Goal: Book appointment/travel/reservation

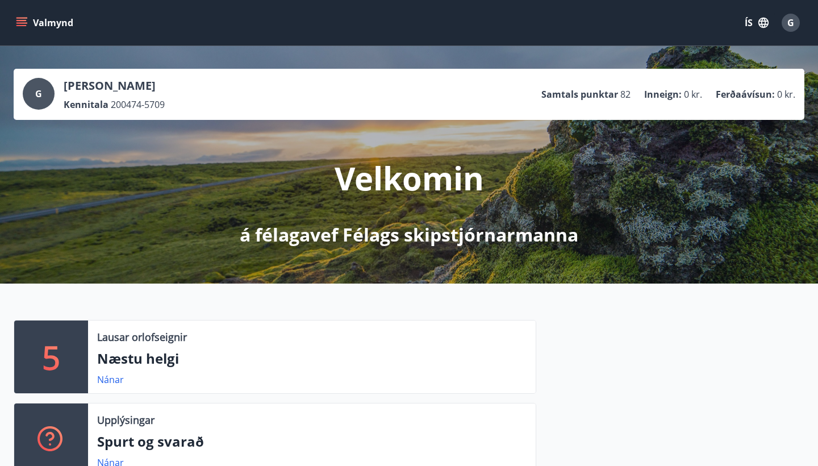
click at [24, 20] on icon "menu" at bounding box center [21, 20] width 10 height 1
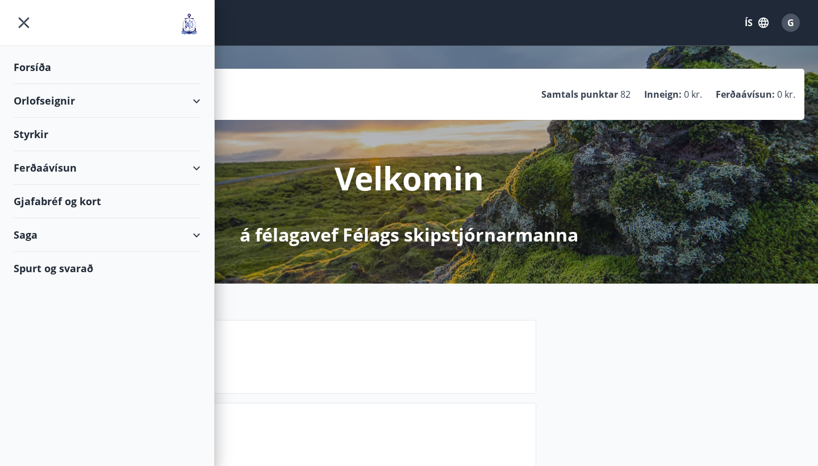
click at [196, 99] on div "Orlofseignir" at bounding box center [107, 101] width 187 height 34
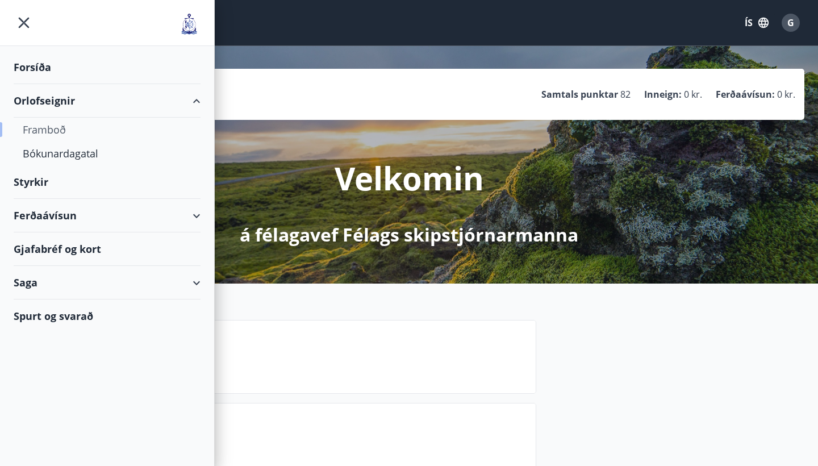
click at [62, 129] on div "Framboð" at bounding box center [107, 130] width 169 height 24
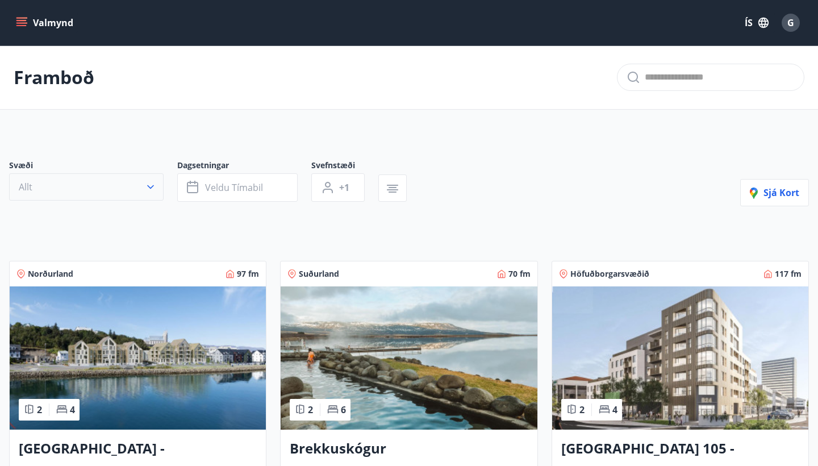
click at [152, 185] on icon "button" at bounding box center [150, 186] width 11 height 11
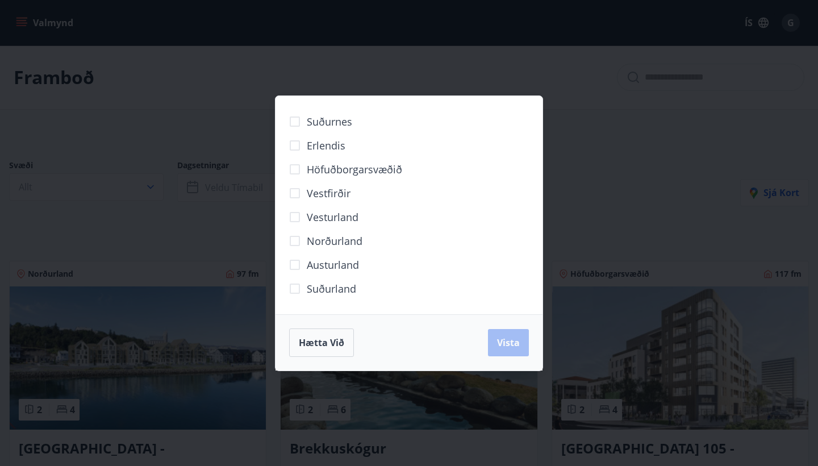
click at [336, 168] on span "Höfuðborgarsvæðið" at bounding box center [354, 169] width 95 height 15
click at [503, 343] on span "Vista" at bounding box center [508, 342] width 23 height 12
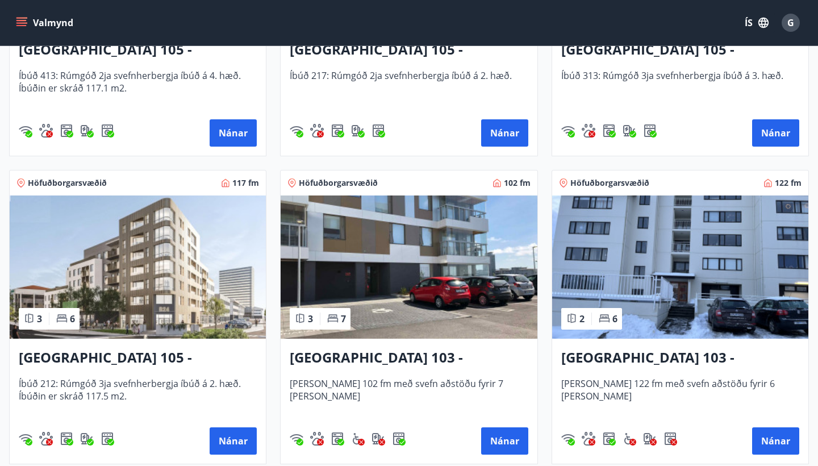
scroll to position [430, 0]
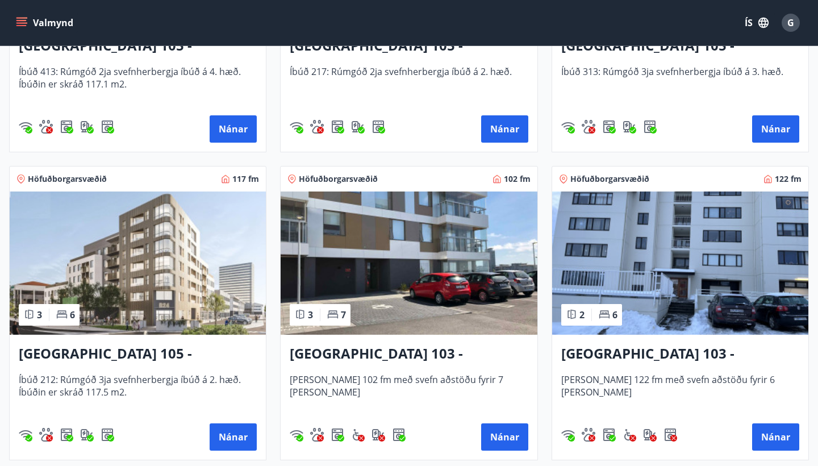
click at [701, 348] on h3 "[GEOGRAPHIC_DATA] 103 - Neðstaleiti 2" at bounding box center [680, 354] width 238 height 20
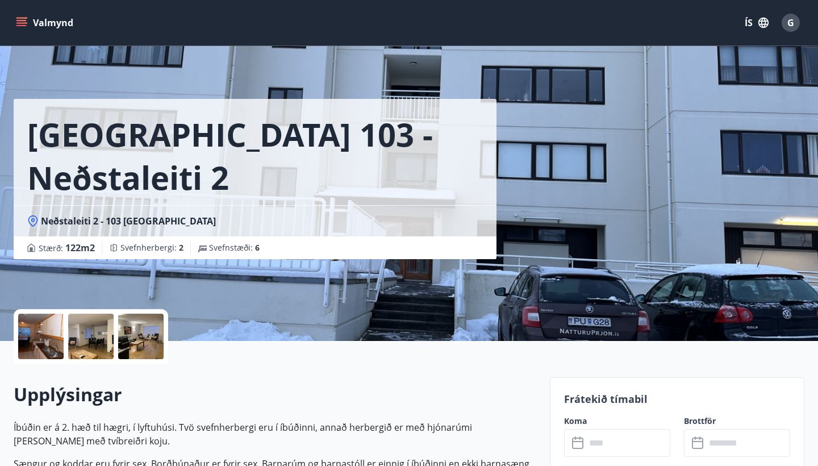
click at [87, 345] on div at bounding box center [90, 335] width 45 height 45
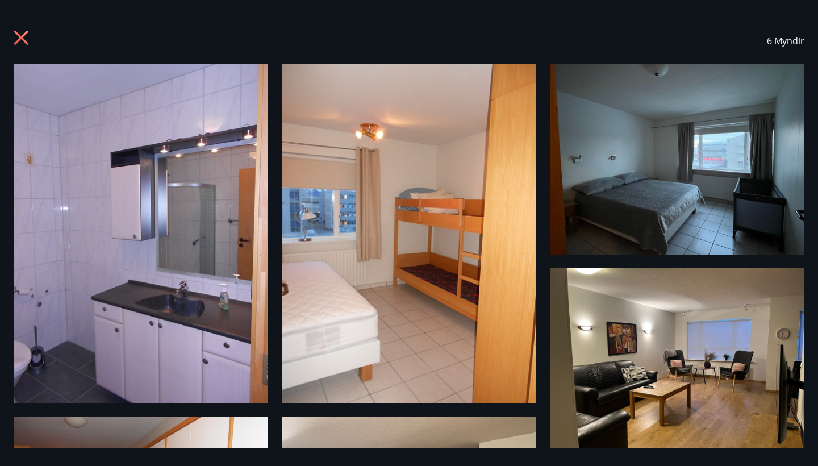
click at [20, 37] on icon at bounding box center [21, 38] width 14 height 14
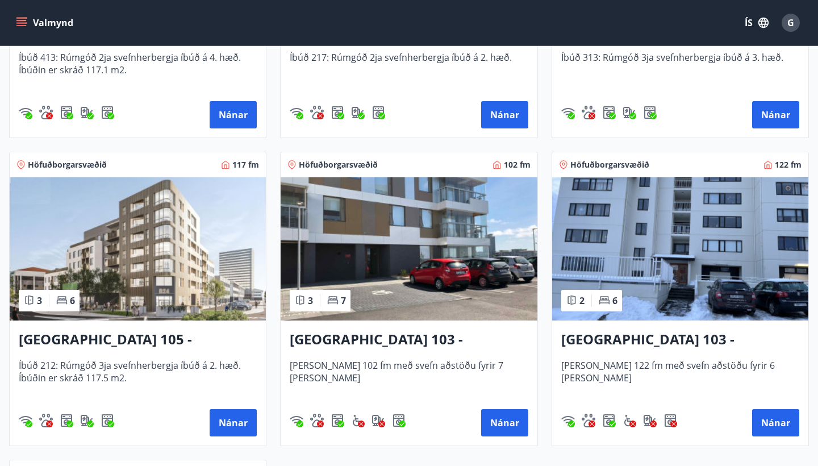
scroll to position [447, 0]
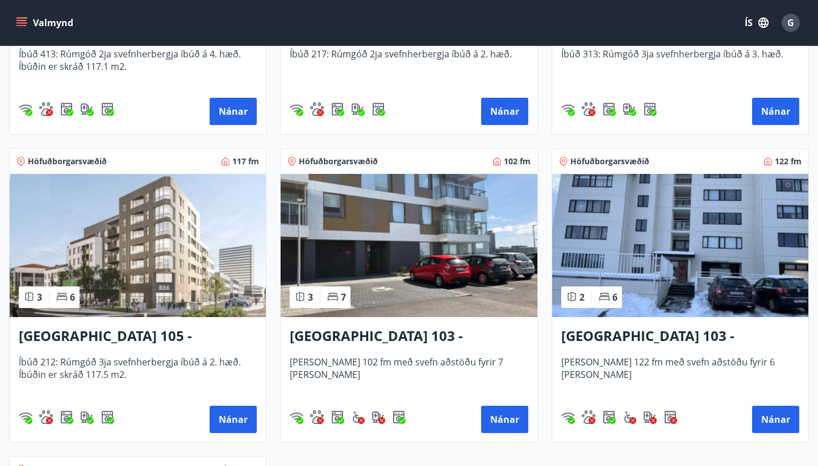
click at [156, 334] on h3 "[GEOGRAPHIC_DATA] 105 - [GEOGRAPHIC_DATA] 24, 212" at bounding box center [138, 336] width 238 height 20
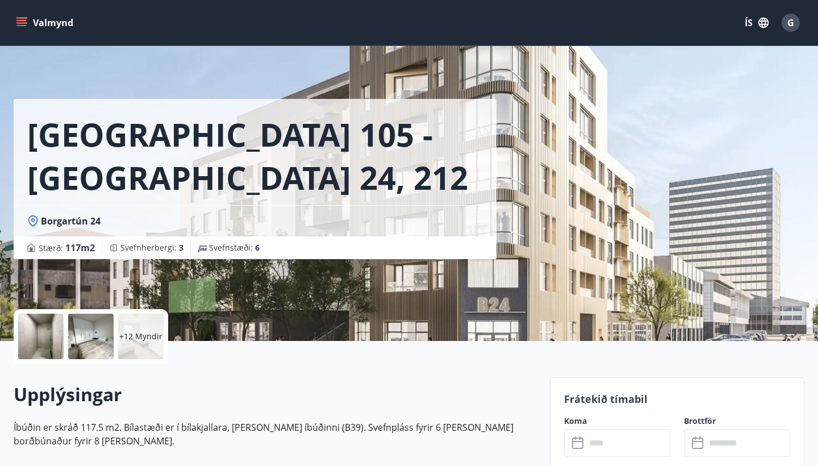
click at [149, 332] on p "+12 Myndir" at bounding box center [140, 335] width 43 height 11
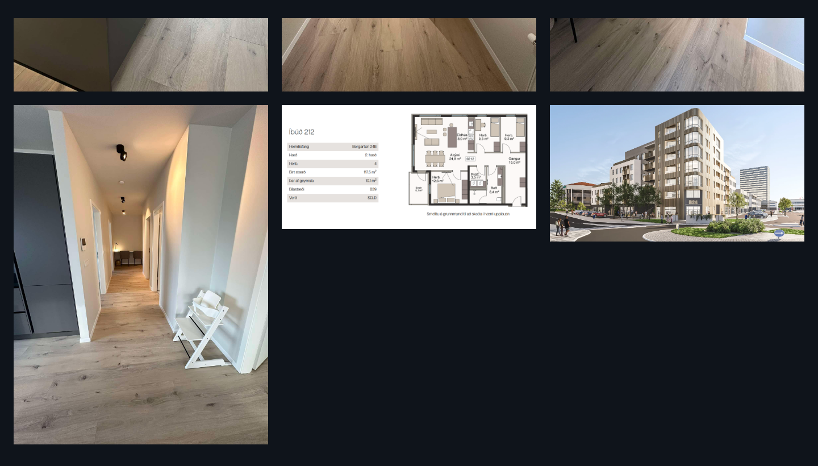
scroll to position [1722, 0]
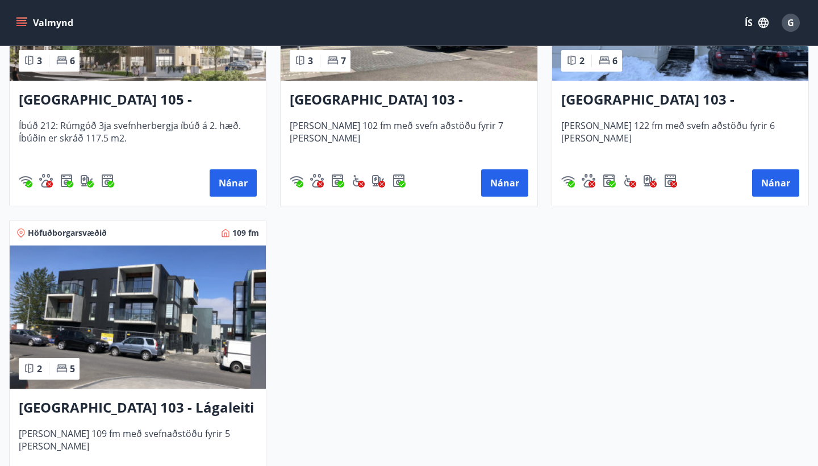
scroll to position [720, 0]
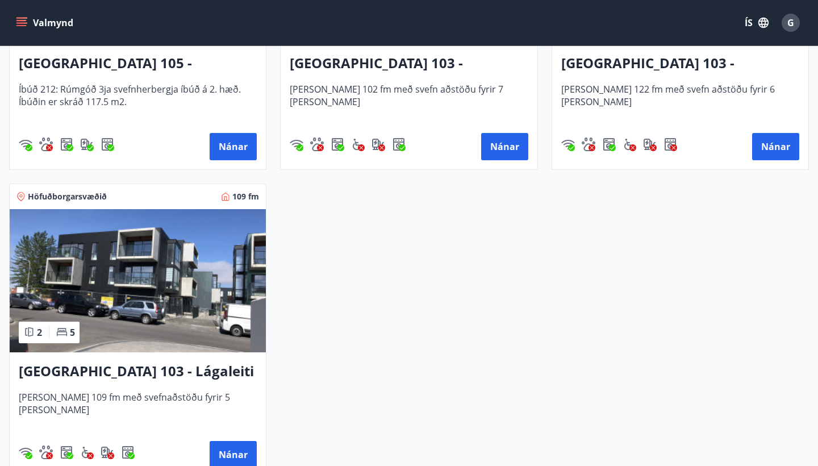
click at [158, 369] on h3 "[GEOGRAPHIC_DATA] 103 - Lágaleiti 3, 308" at bounding box center [138, 371] width 238 height 20
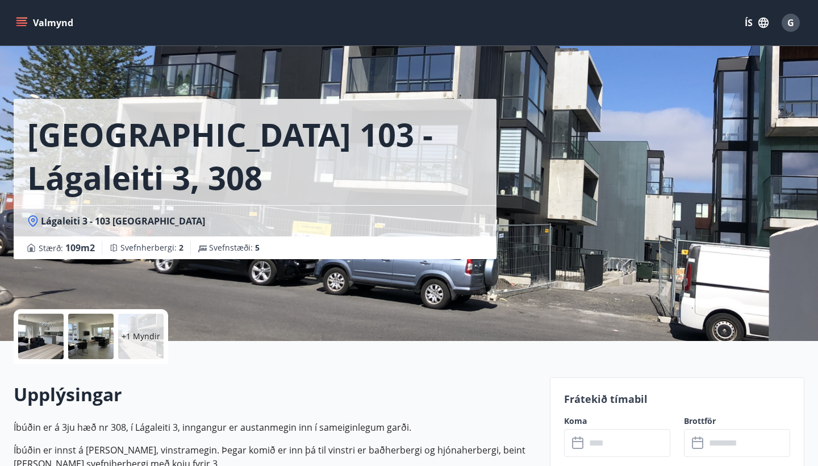
click at [144, 333] on p "+1 Myndir" at bounding box center [141, 335] width 39 height 11
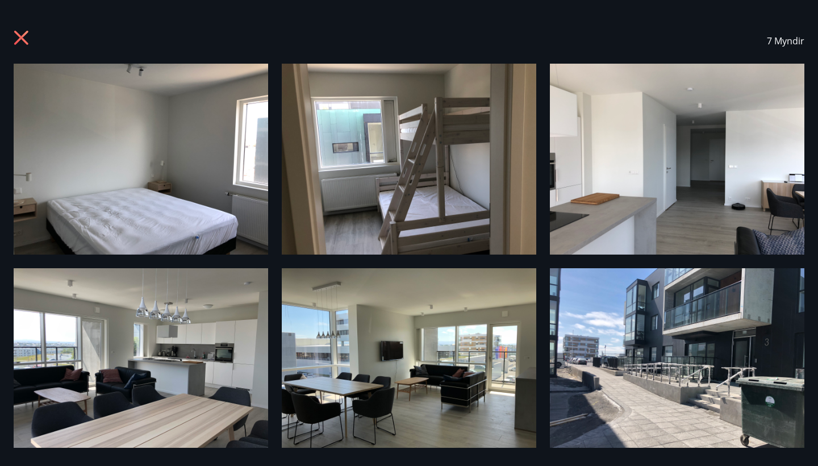
click at [22, 35] on icon at bounding box center [23, 39] width 18 height 18
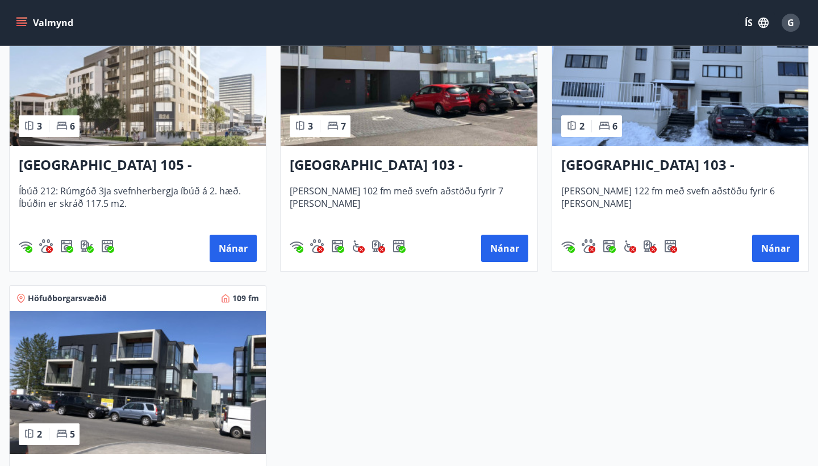
scroll to position [615, 0]
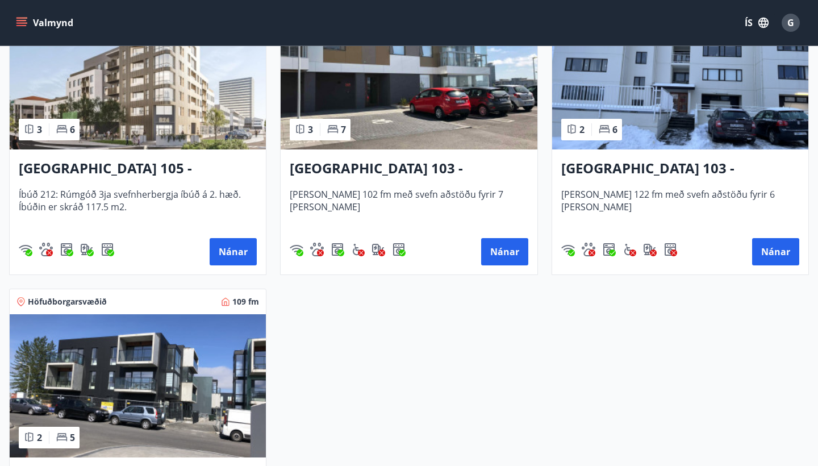
click at [416, 125] on img at bounding box center [409, 77] width 256 height 143
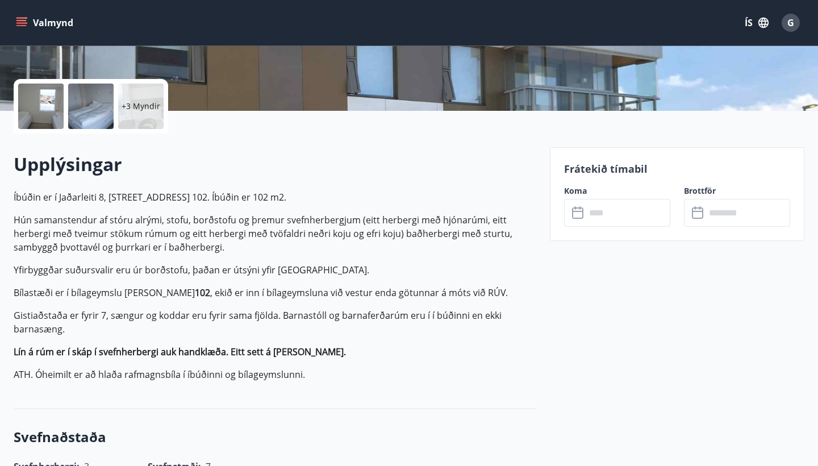
scroll to position [232, 0]
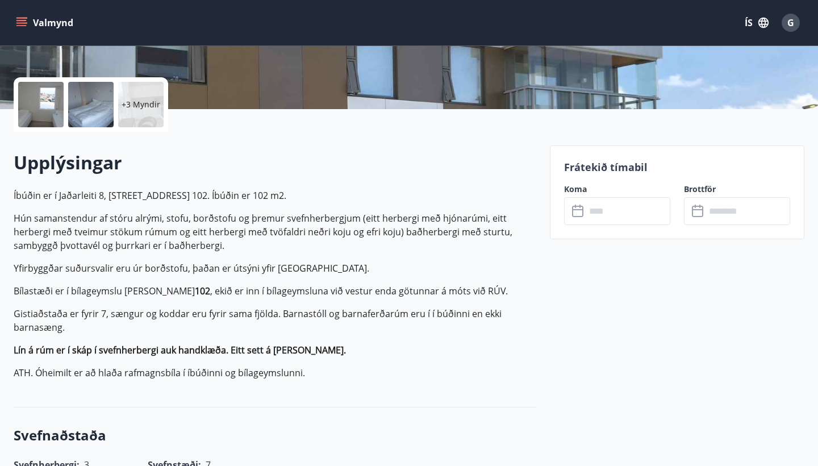
click at [139, 113] on div "+3 Myndir" at bounding box center [140, 104] width 45 height 45
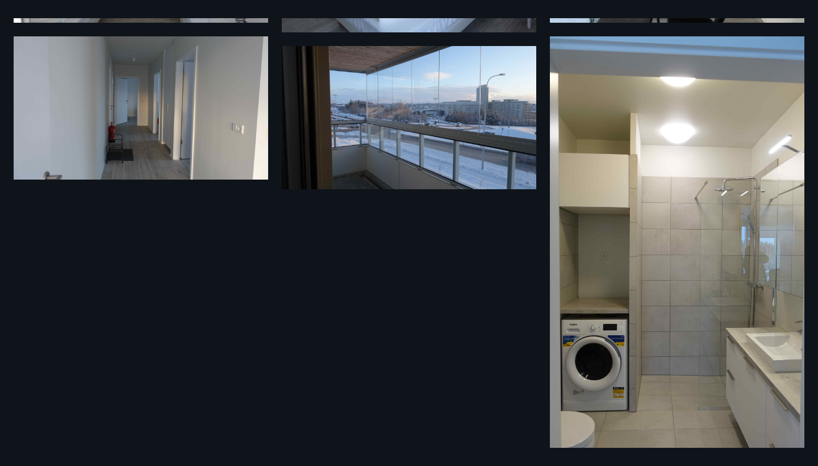
scroll to position [348, 0]
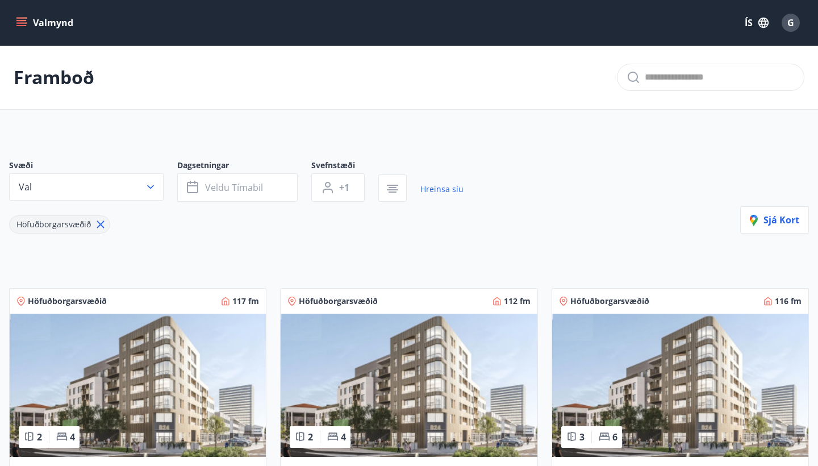
click at [23, 20] on icon "menu" at bounding box center [21, 20] width 10 height 1
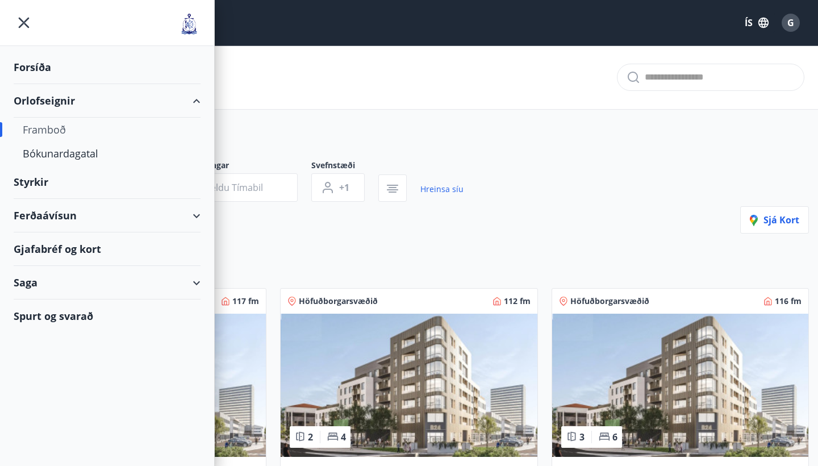
click at [62, 128] on div "Framboð" at bounding box center [107, 130] width 169 height 24
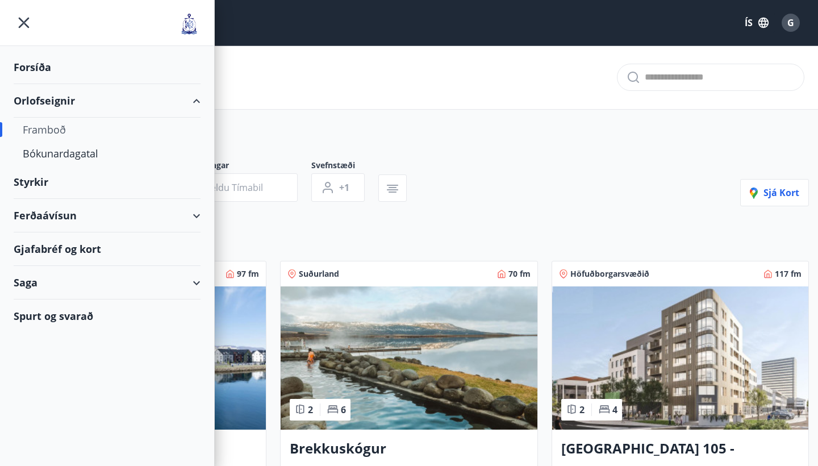
scroll to position [19, 0]
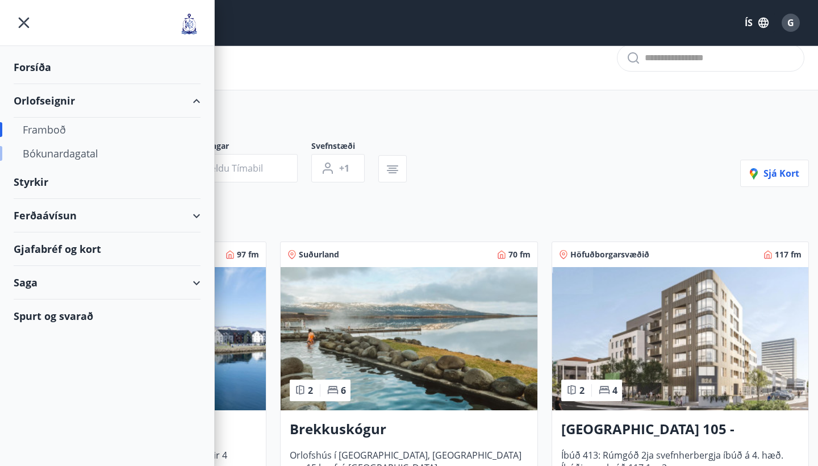
click at [84, 157] on div "Bókunardagatal" at bounding box center [107, 153] width 169 height 24
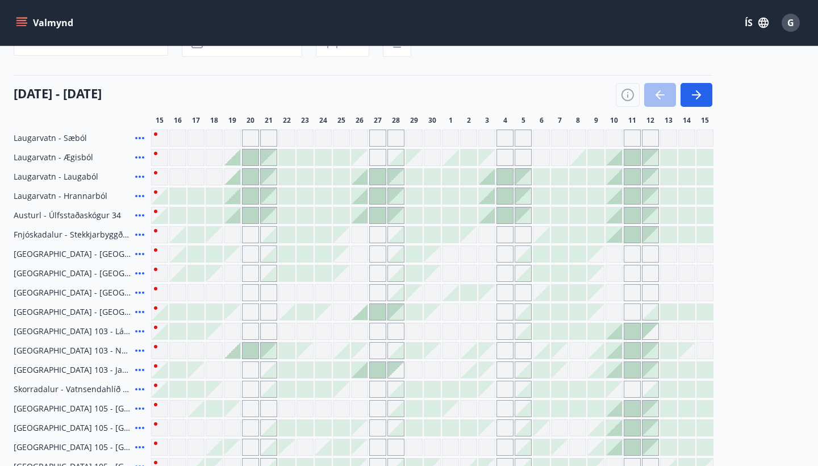
scroll to position [117, 0]
click at [694, 95] on icon "button" at bounding box center [696, 95] width 9 height 1
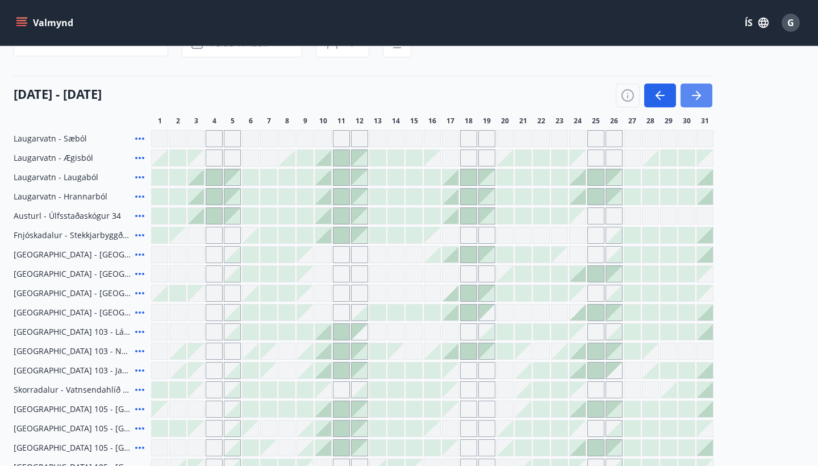
click at [694, 95] on icon "button" at bounding box center [696, 95] width 9 height 1
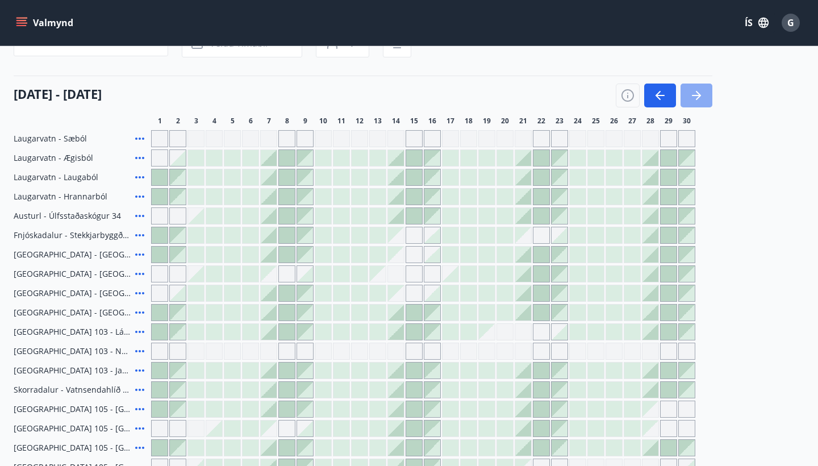
click at [694, 95] on icon "button" at bounding box center [696, 95] width 9 height 1
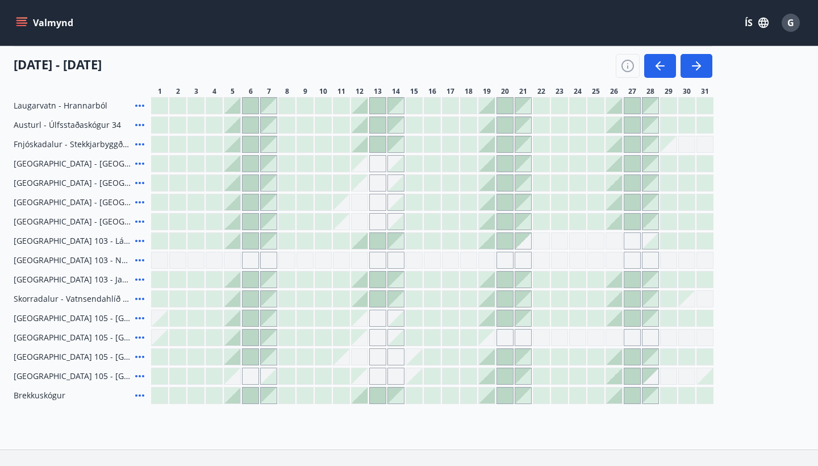
scroll to position [212, 0]
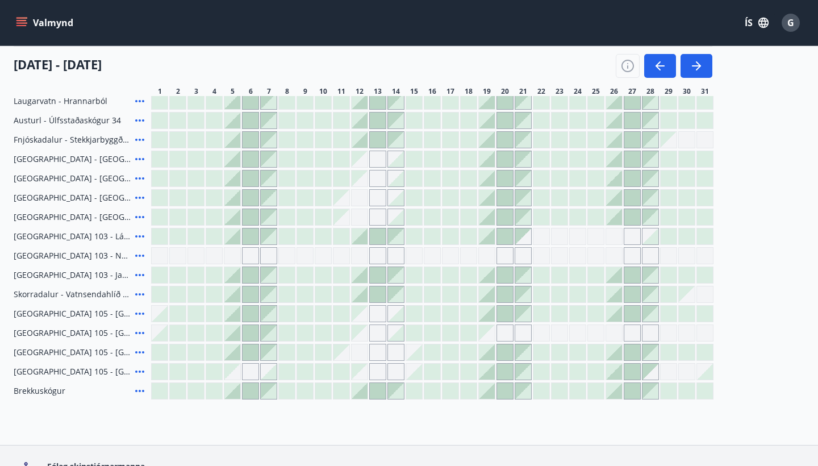
click at [362, 275] on div at bounding box center [359, 275] width 16 height 16
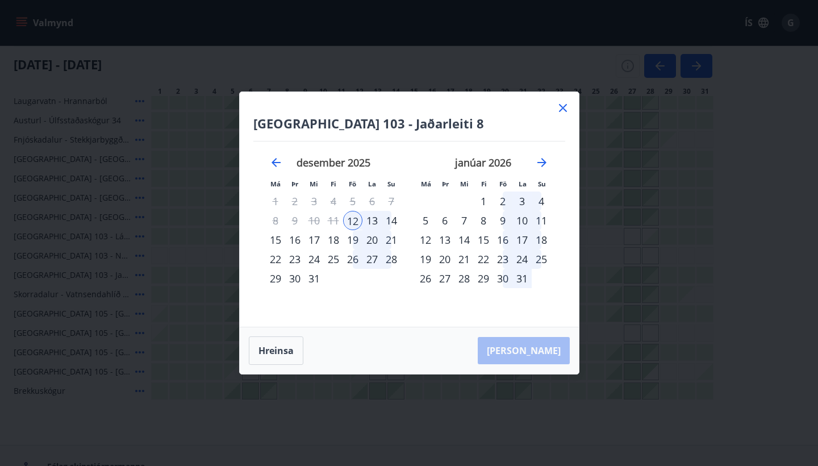
click at [562, 107] on icon at bounding box center [563, 108] width 14 height 14
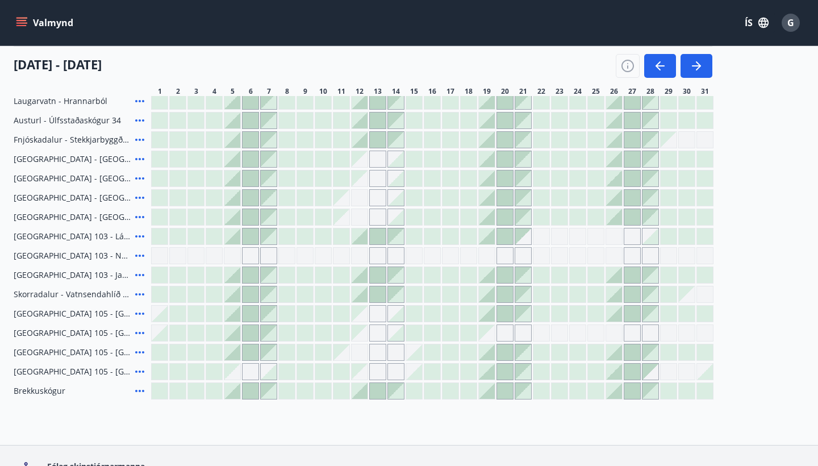
click at [278, 294] on div at bounding box center [432, 294] width 562 height 17
click at [273, 295] on div at bounding box center [269, 294] width 16 height 16
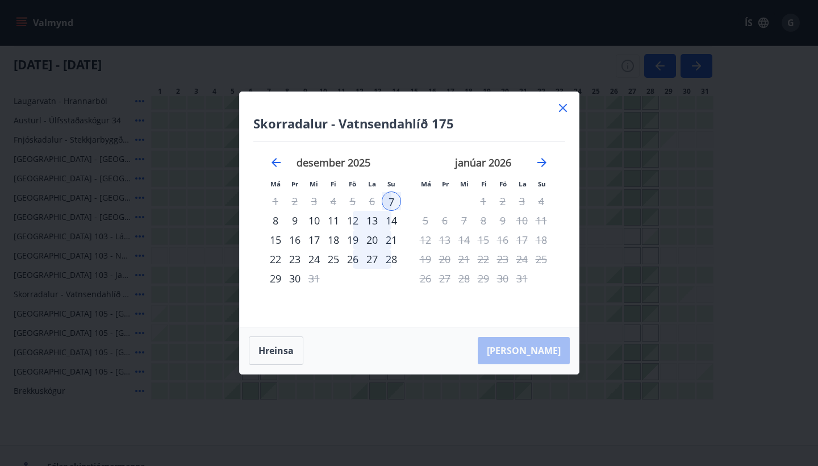
click at [390, 221] on div "14" at bounding box center [391, 220] width 19 height 19
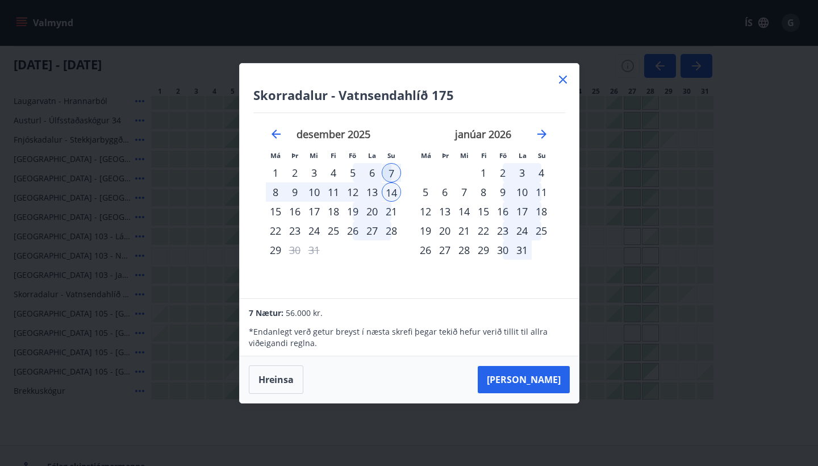
click at [564, 79] on icon at bounding box center [563, 80] width 14 height 14
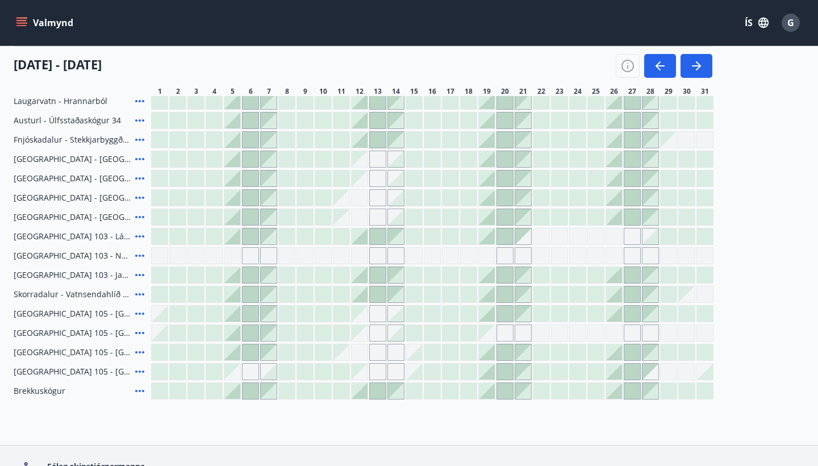
click at [362, 336] on div "Gráir dagar eru ekki bókanlegir" at bounding box center [359, 333] width 16 height 16
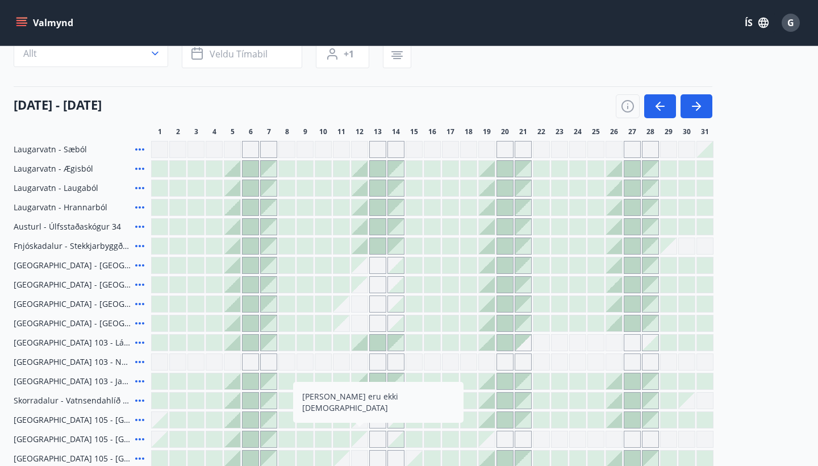
scroll to position [106, 0]
